Goal: Transaction & Acquisition: Purchase product/service

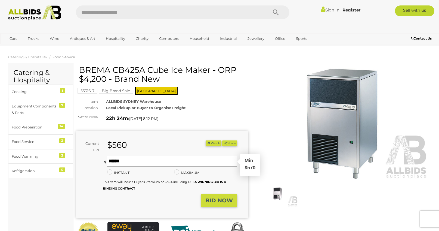
click at [139, 165] on input "text" at bounding box center [172, 161] width 130 height 11
click at [225, 138] on div "Current Bid $560 (Min $570) $560 Share" at bounding box center [162, 174] width 172 height 87
click at [329, 7] on div "Sign In | Register" at bounding box center [329, 9] width 70 height 9
click at [329, 8] on link "Sign In" at bounding box center [330, 9] width 19 height 5
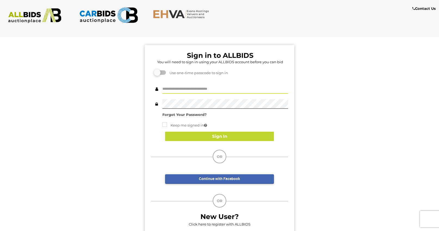
type input "**********"
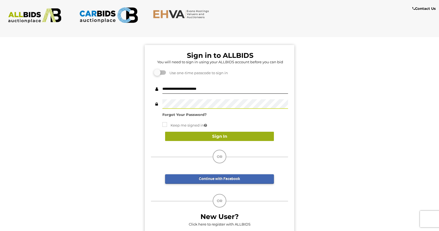
click at [195, 135] on button "Sign In" at bounding box center [219, 137] width 109 height 10
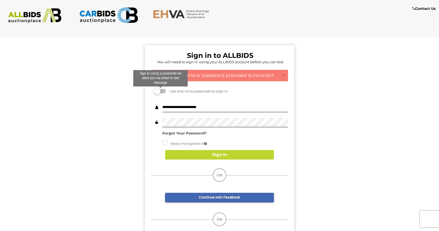
click at [158, 89] on label at bounding box center [160, 91] width 11 height 4
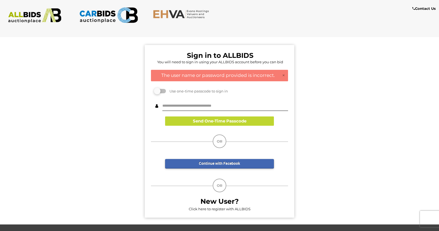
click at [163, 88] on div "Use one-time passcode to sign in" at bounding box center [219, 91] width 137 height 6
click at [164, 89] on label at bounding box center [160, 91] width 11 height 4
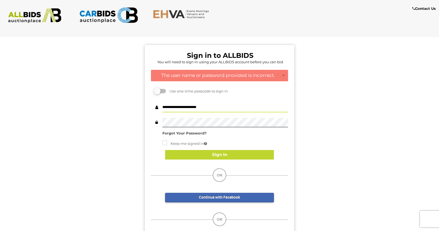
click at [286, 108] on input "**********" at bounding box center [226, 108] width 126 height 10
type input "****"
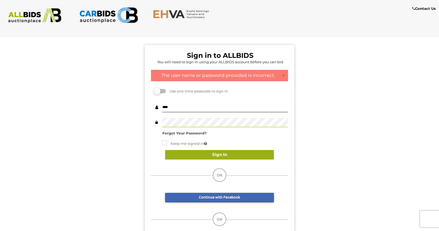
click at [213, 154] on button "Sign In" at bounding box center [219, 155] width 109 height 10
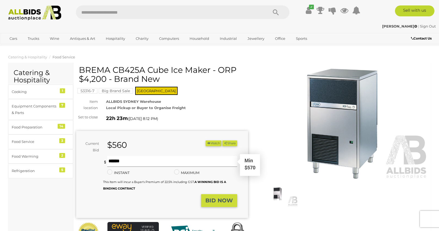
click at [132, 159] on input "text" at bounding box center [172, 161] width 130 height 11
type input "***"
click at [225, 197] on strong "BID NOW" at bounding box center [220, 200] width 28 height 7
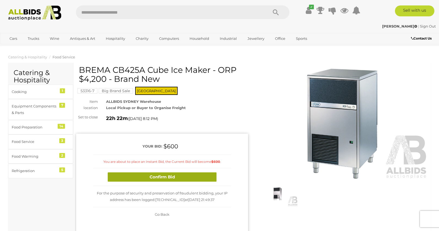
click at [172, 174] on button "Confirm Bid" at bounding box center [162, 177] width 109 height 10
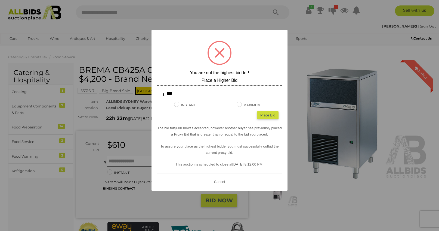
click at [263, 112] on div "Place Bid" at bounding box center [268, 115] width 22 height 8
type input "***"
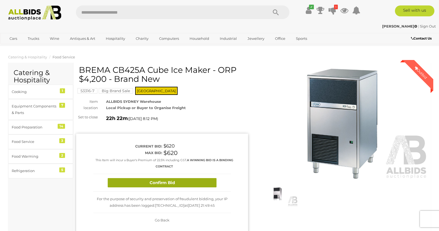
click at [175, 179] on button "Confirm Bid" at bounding box center [162, 183] width 109 height 10
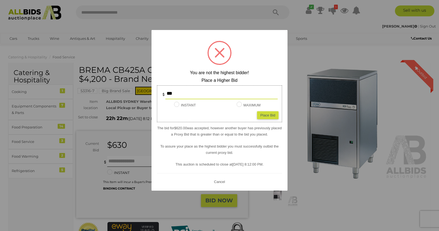
click at [185, 93] on input "***" at bounding box center [222, 93] width 112 height 11
type input "***"
click at [267, 112] on div "Place Bid" at bounding box center [268, 115] width 22 height 8
type input "***"
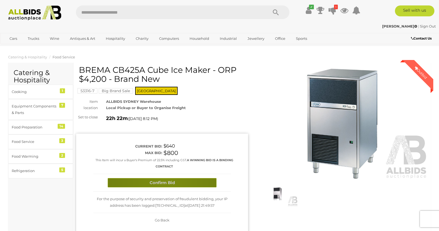
click at [165, 183] on button "Confirm Bid" at bounding box center [162, 183] width 109 height 10
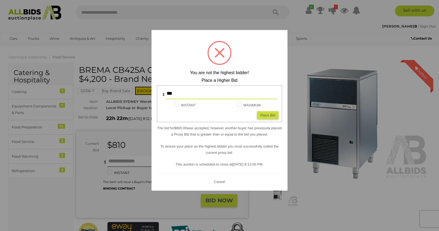
click at [177, 92] on input "***" at bounding box center [222, 93] width 112 height 11
type input "***"
click at [264, 114] on div "Place Bid" at bounding box center [268, 115] width 22 height 8
type input "***"
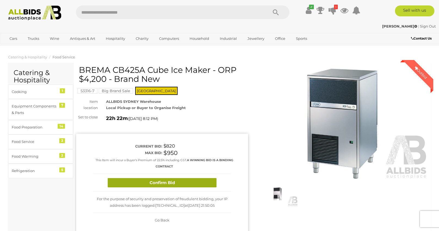
click at [163, 181] on button "Confirm Bid" at bounding box center [162, 183] width 109 height 10
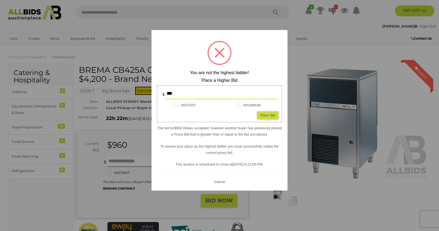
drag, startPoint x: 178, startPoint y: 93, endPoint x: 144, endPoint y: 93, distance: 33.8
type input "****"
click at [269, 115] on div "Place Bid" at bounding box center [268, 115] width 22 height 8
type input "****"
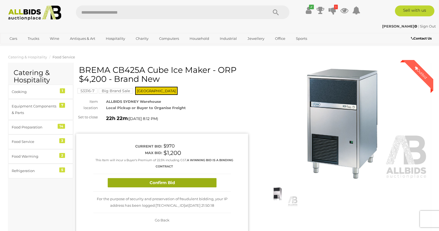
click at [169, 178] on button "Confirm Bid" at bounding box center [162, 183] width 109 height 10
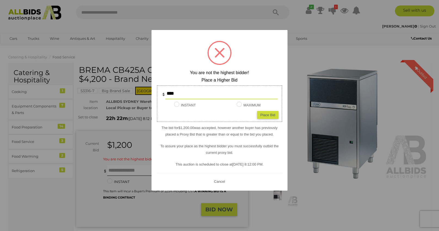
drag, startPoint x: 181, startPoint y: 93, endPoint x: 156, endPoint y: 93, distance: 24.5
click at [156, 93] on div "****" at bounding box center [219, 93] width 127 height 11
type input "****"
click at [267, 113] on div "Place Bid" at bounding box center [268, 115] width 22 height 8
type input "****"
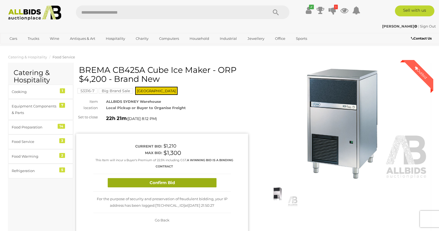
click at [170, 181] on button "Confirm Bid" at bounding box center [162, 183] width 109 height 10
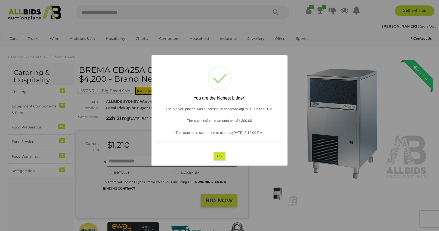
click at [221, 155] on button "OK" at bounding box center [220, 156] width 12 height 8
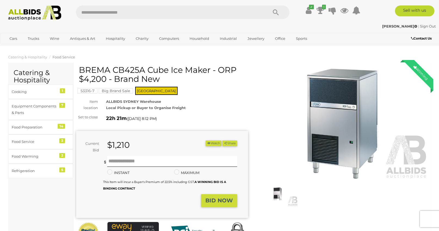
click at [42, 10] on img at bounding box center [34, 12] width 59 height 15
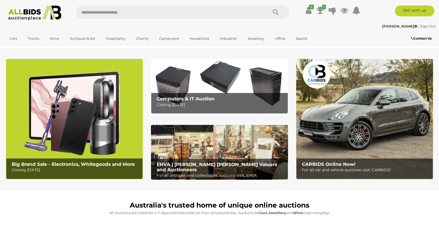
click at [362, 126] on img at bounding box center [365, 119] width 137 height 120
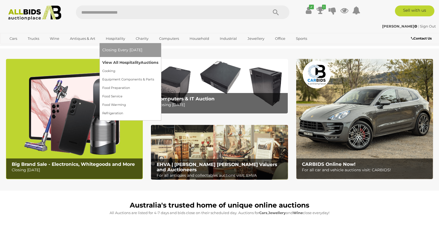
click at [116, 60] on link "View All Hospitality Auctions" at bounding box center [130, 62] width 56 height 8
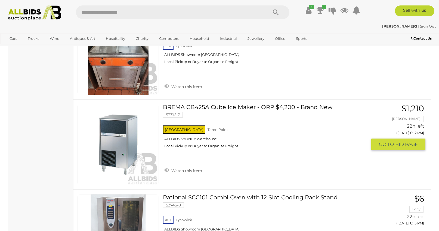
scroll to position [1547, 0]
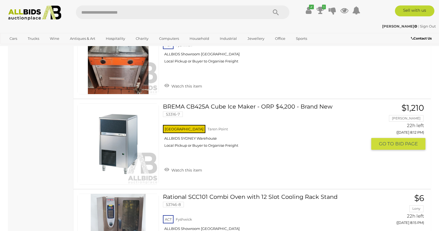
click at [187, 127] on div "NSW Taren Point ALLBIDS SYDNEY Warehouse Local Pickup or Buyer to Organise Frei…" at bounding box center [265, 138] width 205 height 28
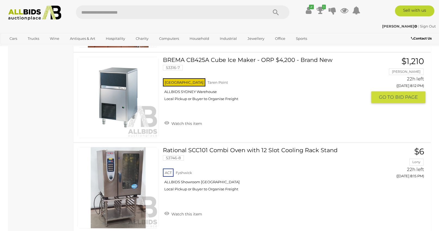
scroll to position [1584, 0]
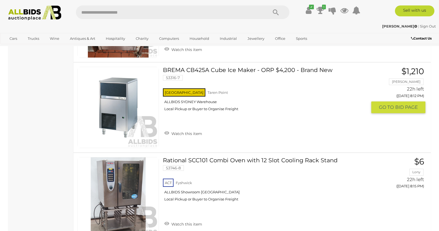
click at [392, 107] on span "GO TO" at bounding box center [387, 107] width 16 height 6
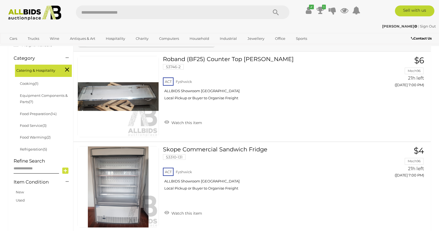
scroll to position [150, 0]
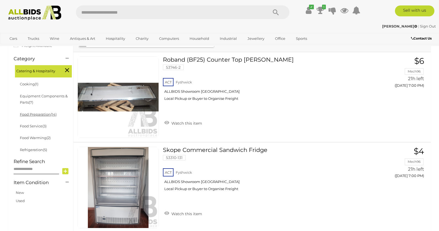
click at [44, 112] on link "Food Preparation (14)" at bounding box center [38, 114] width 37 height 4
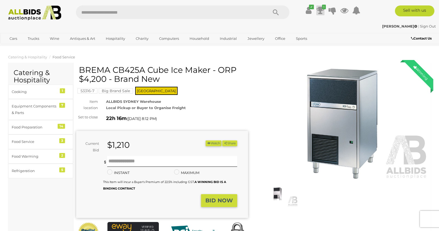
click at [320, 9] on icon at bounding box center [321, 10] width 8 height 10
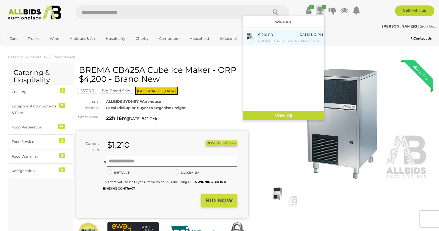
click at [299, 35] on div "[DATE] 8:12 PM" at bounding box center [311, 35] width 25 height 6
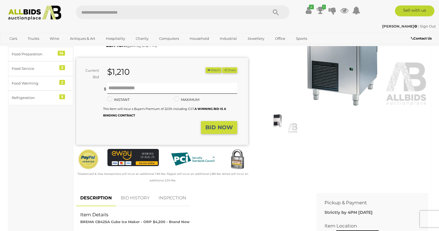
scroll to position [78, 0]
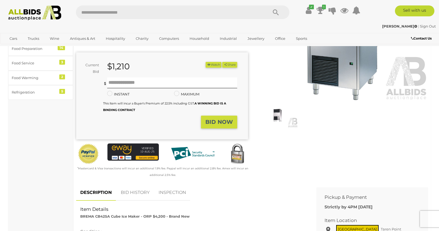
click at [208, 120] on strong "BID NOW" at bounding box center [220, 121] width 28 height 7
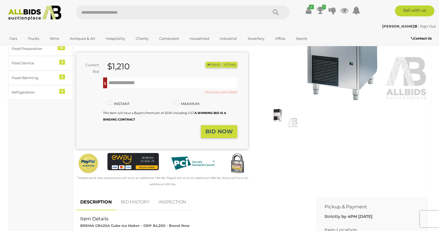
click at [282, 138] on div "Winning Outbid Warranty Charity" at bounding box center [252, 90] width 361 height 207
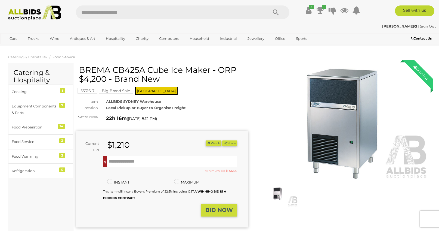
scroll to position [0, 0]
click at [255, 106] on div at bounding box center [342, 137] width 180 height 145
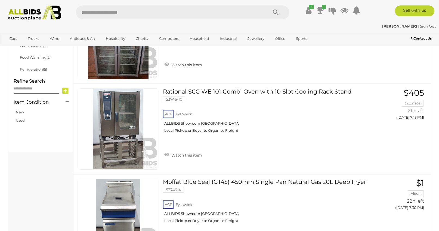
scroll to position [215, 0]
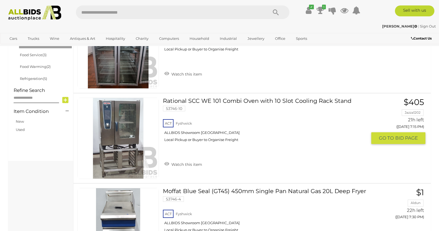
click at [112, 131] on link at bounding box center [118, 137] width 81 height 81
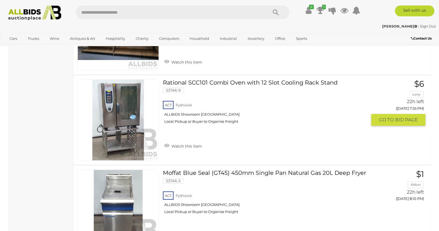
scroll to position [594, 0]
click at [113, 104] on link at bounding box center [118, 120] width 81 height 81
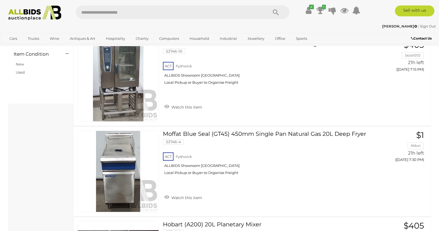
scroll to position [242, 0]
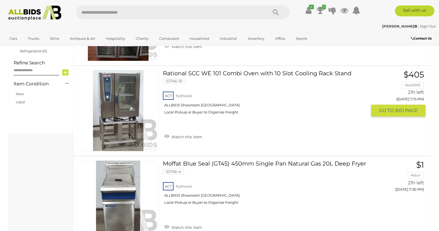
click at [124, 96] on link at bounding box center [118, 110] width 81 height 81
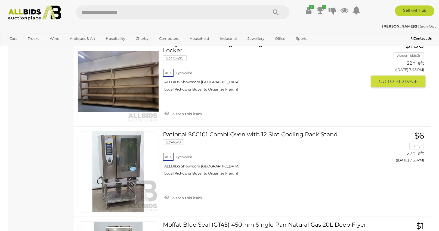
scroll to position [569, 0]
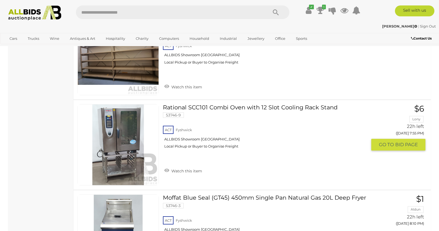
click at [118, 128] on link at bounding box center [118, 144] width 81 height 81
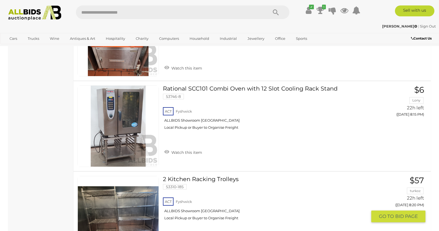
scroll to position [850, 0]
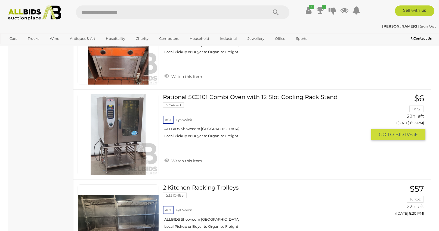
click at [396, 131] on span "BID PAGE" at bounding box center [407, 134] width 23 height 6
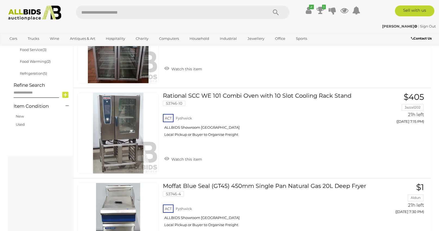
scroll to position [221, 0]
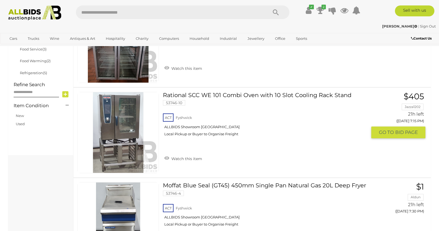
click at [395, 130] on span "GO TO" at bounding box center [387, 132] width 16 height 6
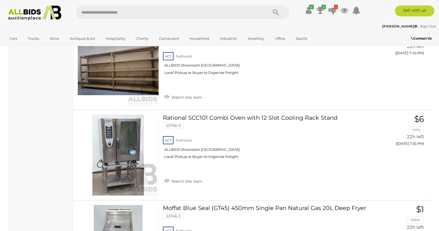
scroll to position [559, 0]
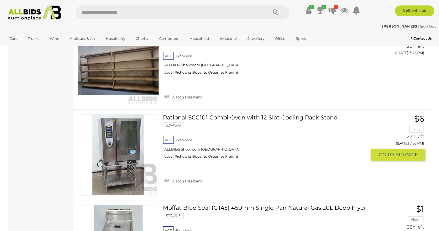
click at [396, 151] on span "BID PAGE" at bounding box center [407, 154] width 23 height 6
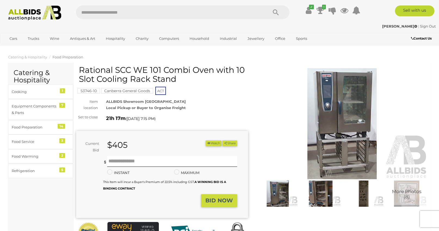
click at [355, 99] on img at bounding box center [342, 123] width 172 height 111
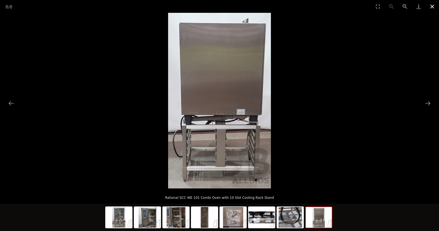
click at [432, 7] on button "Close gallery" at bounding box center [433, 6] width 14 height 13
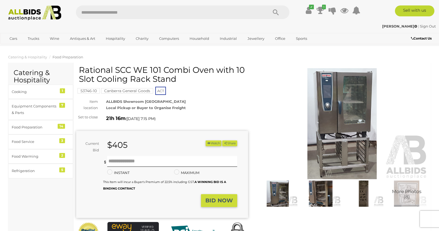
click at [335, 116] on img at bounding box center [342, 123] width 172 height 111
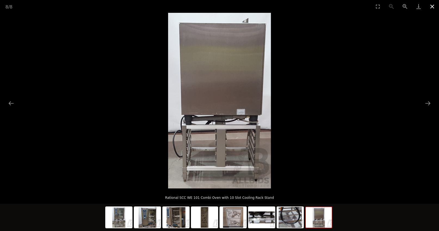
click at [434, 5] on button "Close gallery" at bounding box center [433, 6] width 14 height 13
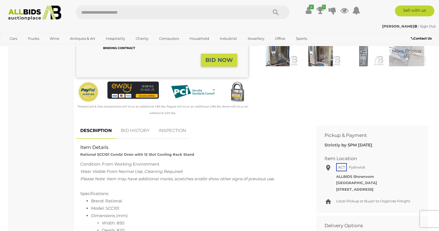
scroll to position [218, 0]
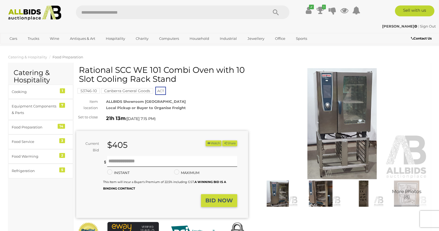
click at [346, 101] on img at bounding box center [342, 123] width 172 height 111
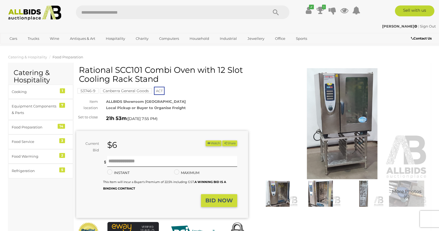
click at [335, 100] on img at bounding box center [342, 123] width 172 height 111
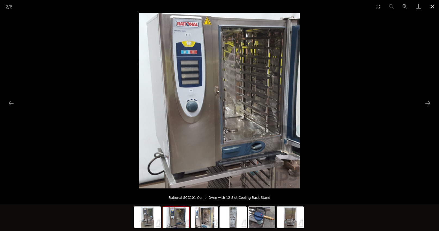
click at [432, 6] on button "Close gallery" at bounding box center [433, 6] width 14 height 13
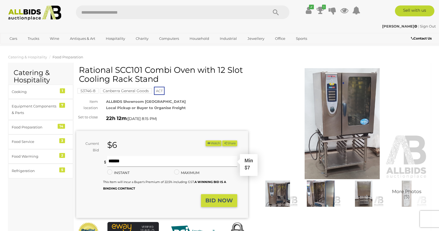
click at [152, 158] on input "text" at bounding box center [172, 161] width 130 height 11
type input "**"
click at [224, 199] on strong "BID NOW" at bounding box center [220, 200] width 28 height 7
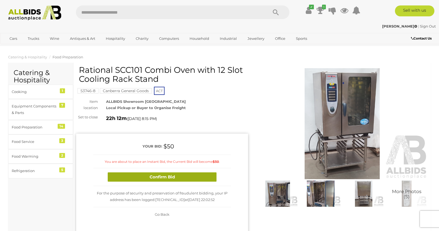
click at [164, 174] on button "Confirm Bid" at bounding box center [162, 177] width 109 height 10
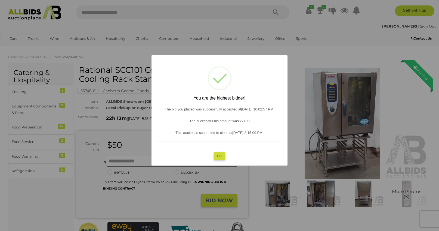
click at [221, 153] on button "OK" at bounding box center [220, 156] width 12 height 8
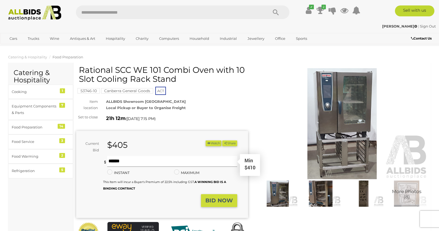
click at [166, 160] on input "text" at bounding box center [172, 161] width 130 height 11
type input "***"
click at [217, 199] on strong "BID NOW" at bounding box center [220, 200] width 28 height 7
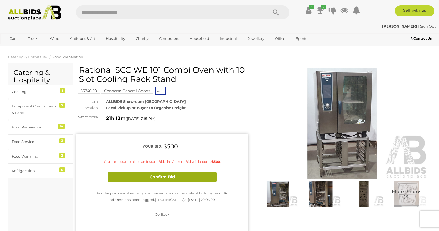
click at [182, 174] on button "Confirm Bid" at bounding box center [162, 177] width 109 height 10
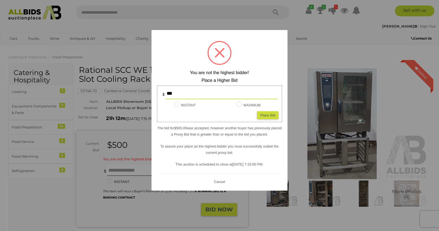
click at [219, 179] on button "Cancel" at bounding box center [220, 181] width 14 height 7
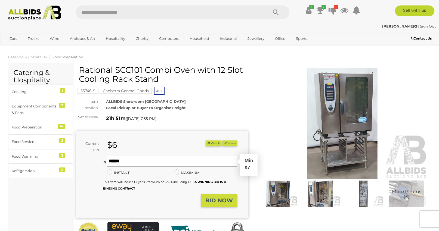
click at [172, 159] on input "text" at bounding box center [172, 161] width 130 height 11
type input "**"
click at [216, 198] on strong "BID NOW" at bounding box center [220, 200] width 28 height 7
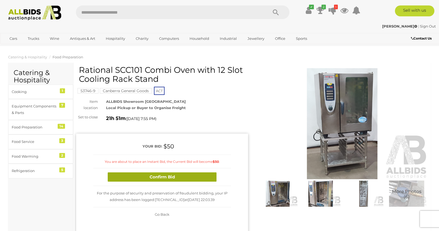
click at [172, 179] on button "Confirm Bid" at bounding box center [162, 177] width 109 height 10
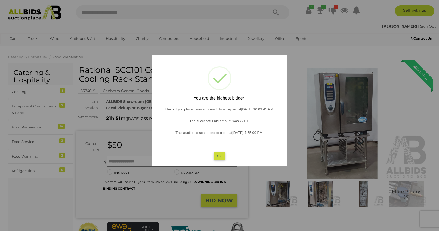
click at [220, 152] on button "OK" at bounding box center [220, 156] width 12 height 8
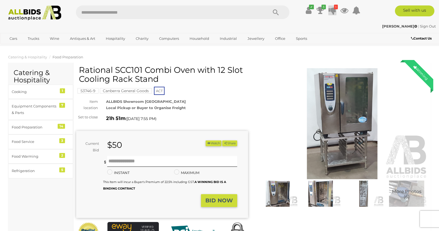
click at [334, 6] on icon at bounding box center [333, 10] width 8 height 10
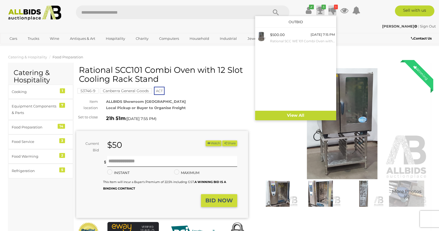
click at [323, 6] on icon "3" at bounding box center [324, 7] width 4 height 5
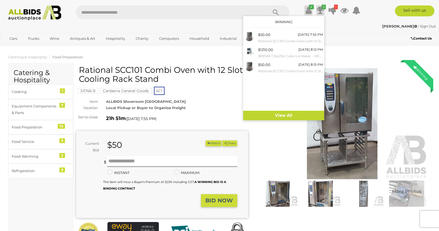
click at [308, 9] on icon at bounding box center [309, 10] width 6 height 10
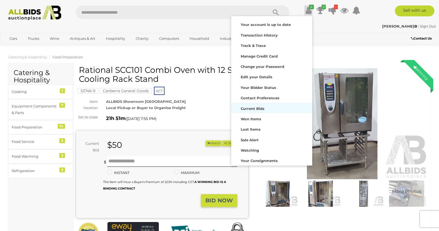
click at [248, 108] on strong "Current Bids" at bounding box center [253, 108] width 24 height 4
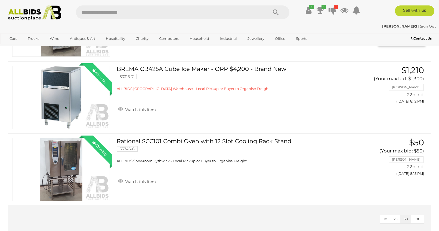
scroll to position [198, 0]
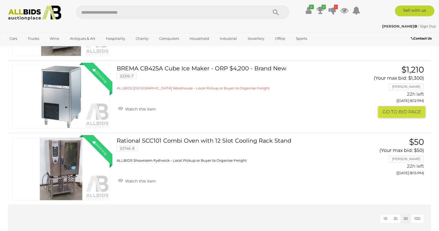
click at [121, 68] on link "BREMA CB425A Cube Ice Maker - ORP $4,200 - Brand New 53316-7 ALLBIDS [GEOGRAPHI…" at bounding box center [239, 78] width 236 height 26
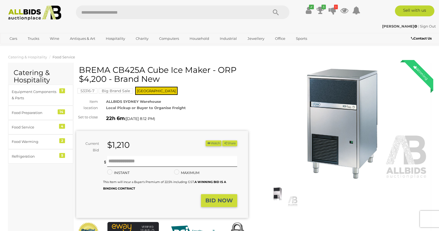
drag, startPoint x: 80, startPoint y: 69, endPoint x: 143, endPoint y: 70, distance: 62.6
click at [143, 70] on h1 "BREMA CB425A Cube Ice Maker - ORP $4,200 - Brand New" at bounding box center [163, 74] width 168 height 18
copy h1 "BREMA CB425A"
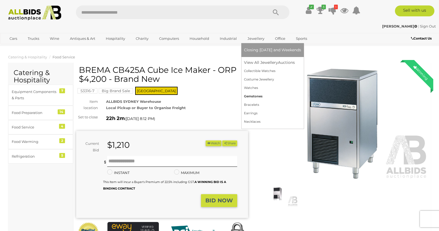
click at [248, 94] on link "Gemstones" at bounding box center [272, 96] width 57 height 8
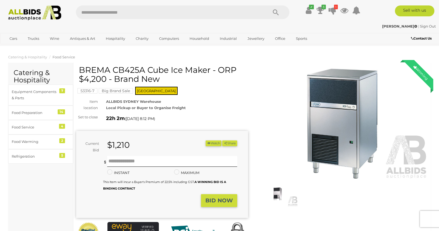
click at [179, 92] on div "53316-7 Big Brand Sale NSW" at bounding box center [162, 80] width 172 height 30
